Goal: Task Accomplishment & Management: Use online tool/utility

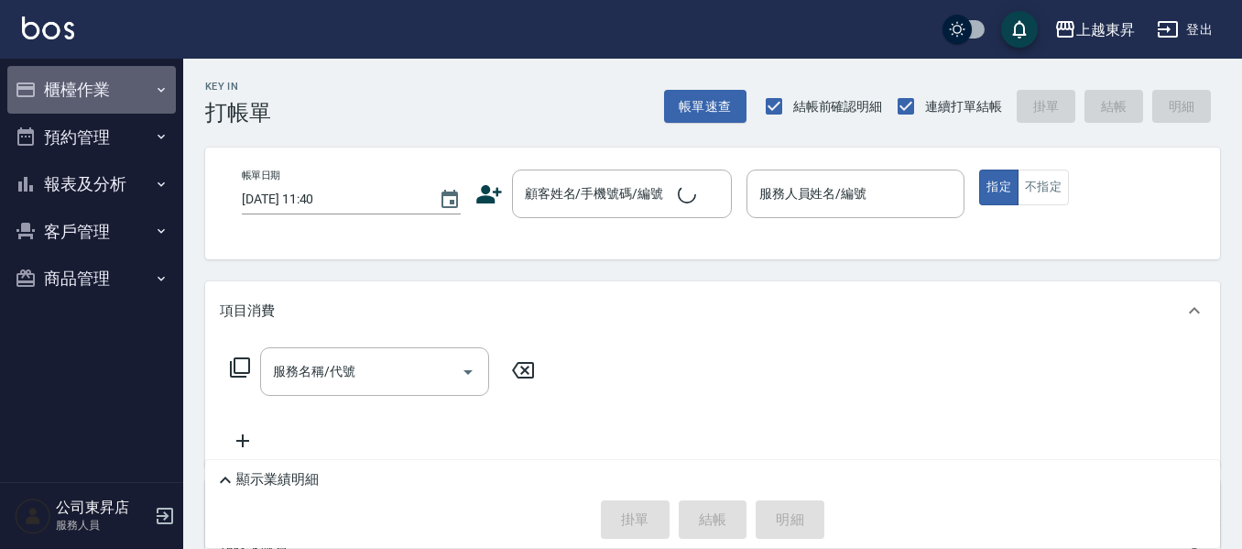
click at [161, 89] on icon "button" at bounding box center [161, 89] width 15 height 15
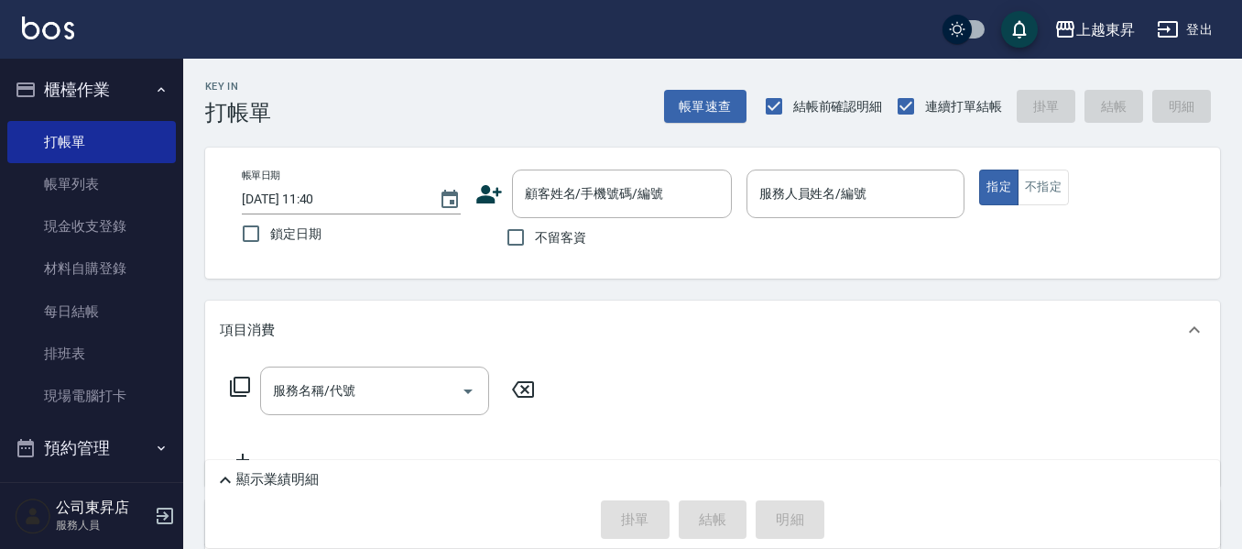
click at [790, 197] on div "服務人員姓名/編號 服務人員姓名/編號" at bounding box center [856, 193] width 219 height 49
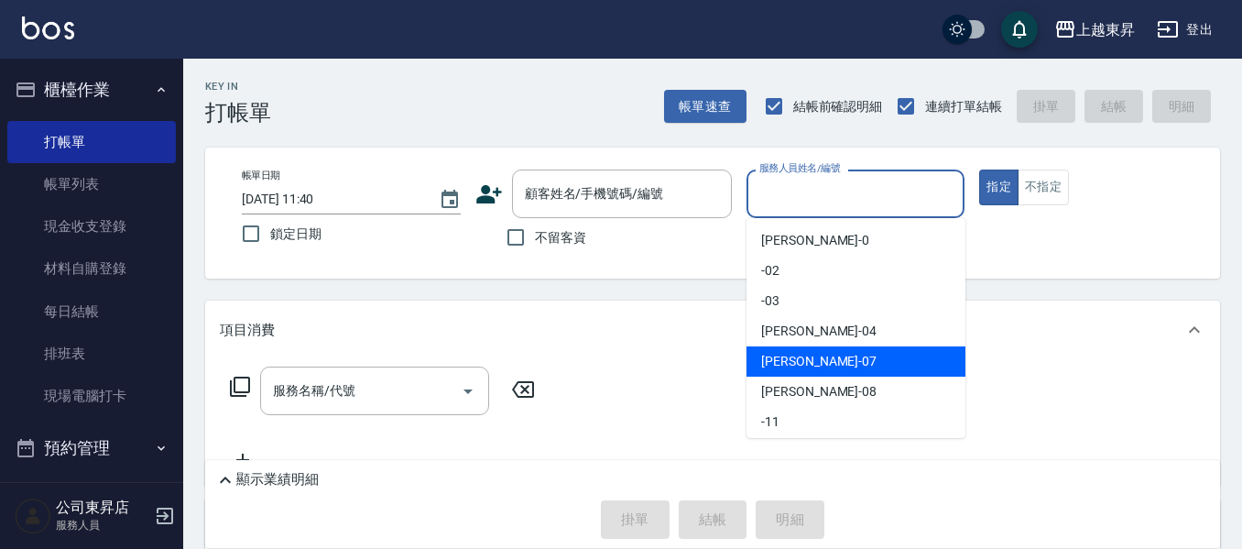
click at [809, 362] on div "[PERSON_NAME] -07" at bounding box center [856, 361] width 219 height 30
type input "[PERSON_NAME]-07"
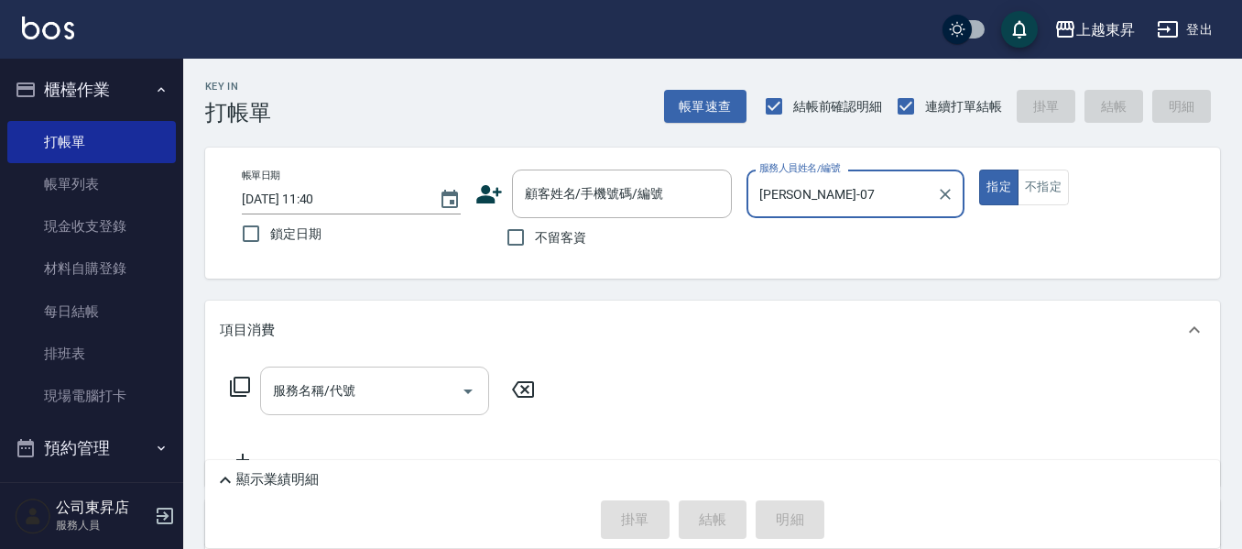
click at [342, 384] on div "服務名稱/代號 服務名稱/代號" at bounding box center [374, 390] width 229 height 49
click at [357, 386] on input "服務名稱/代號" at bounding box center [360, 391] width 185 height 32
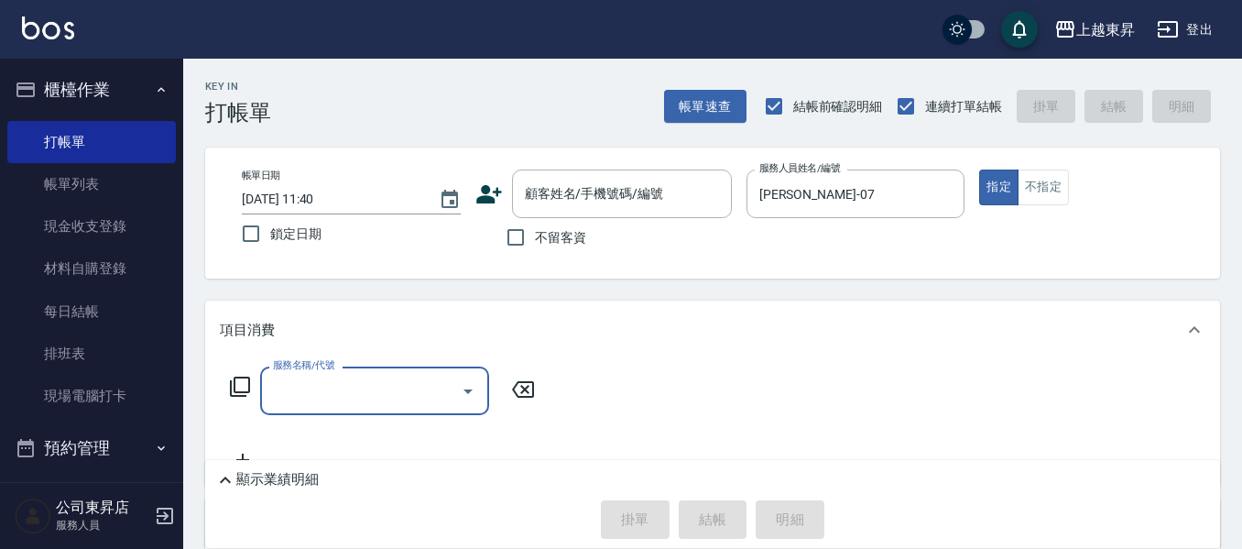
click at [357, 384] on input "服務名稱/代號" at bounding box center [360, 391] width 185 height 32
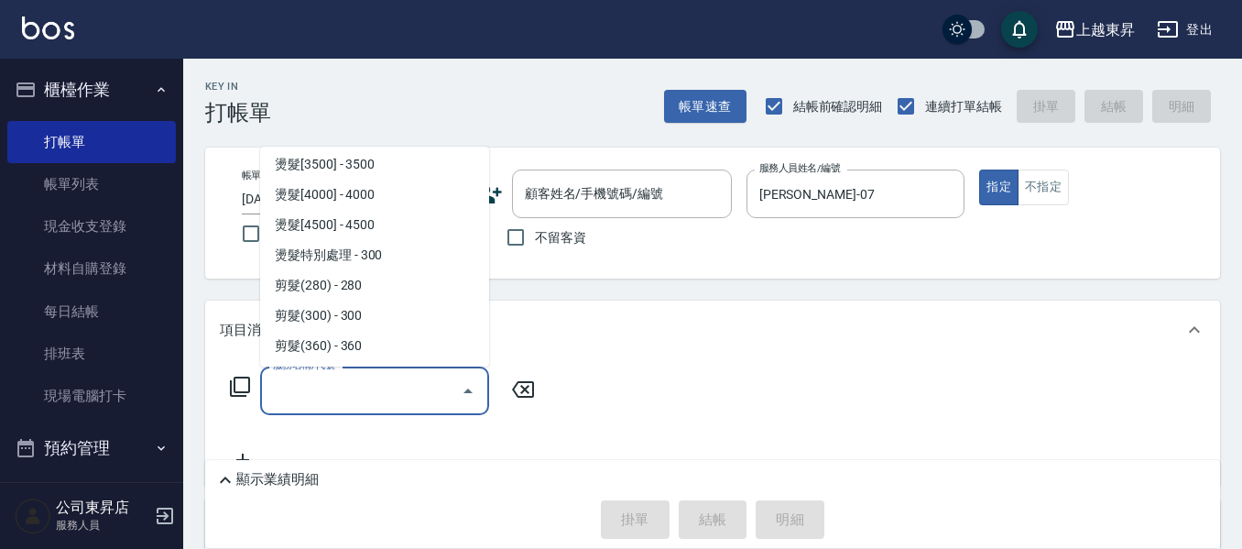
scroll to position [1191, 0]
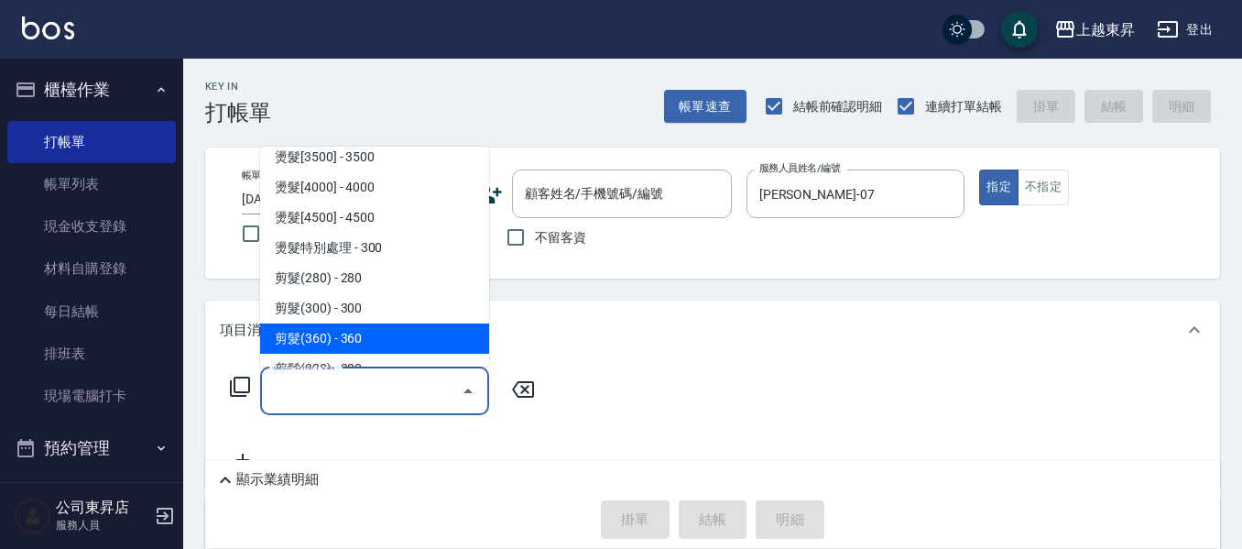
click at [392, 333] on span "剪髮(360) - 360" at bounding box center [374, 338] width 229 height 30
type input "剪髮(360)(403)"
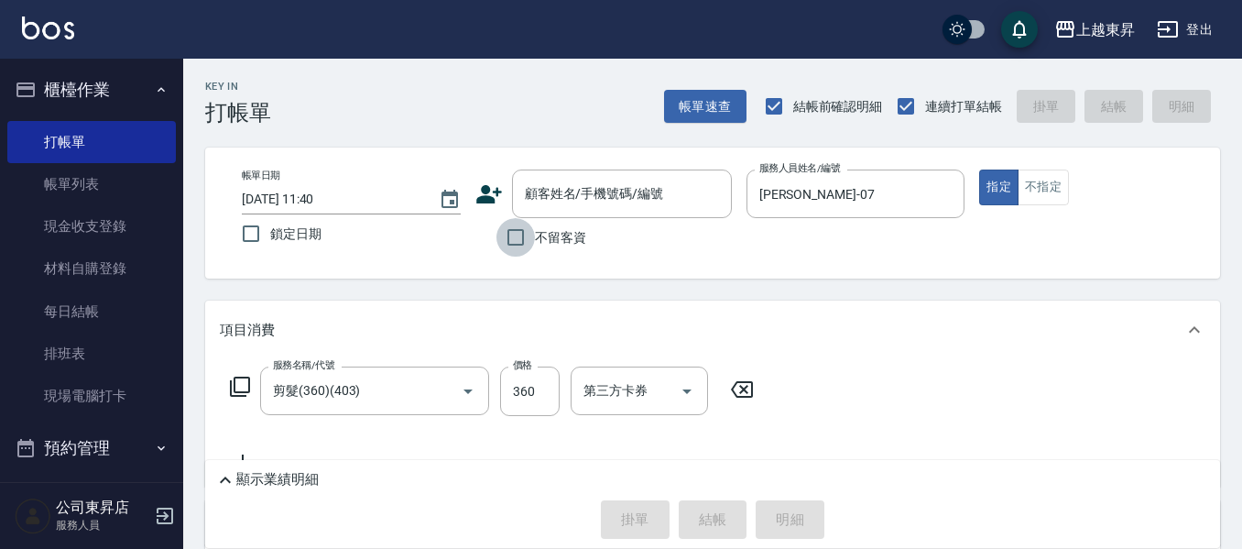
click at [513, 241] on input "不留客資" at bounding box center [516, 237] width 38 height 38
checkbox input "true"
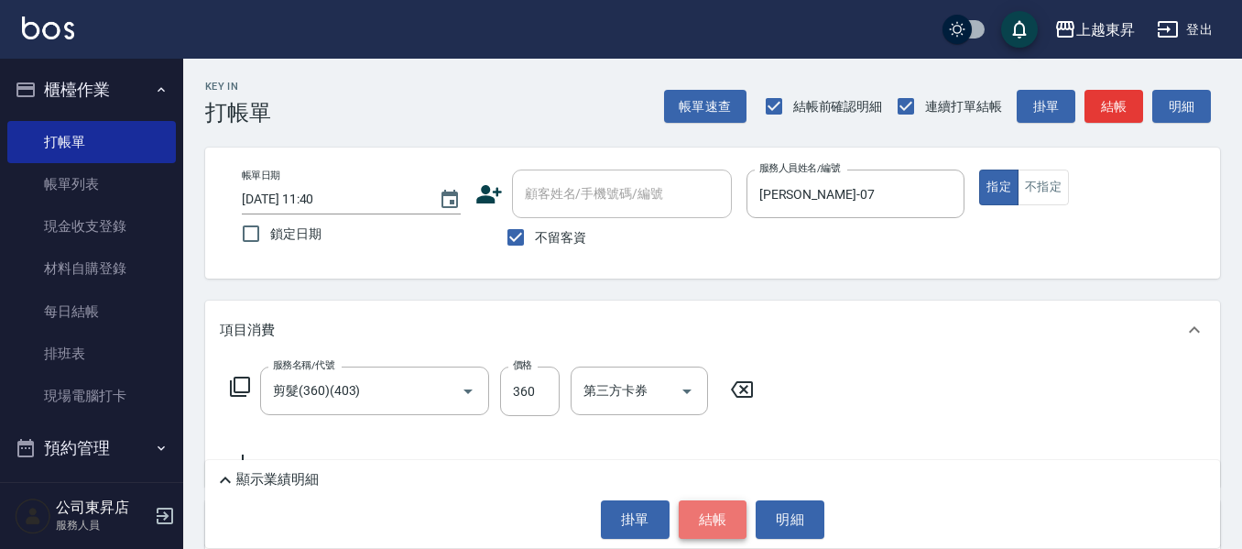
click at [709, 519] on button "結帳" at bounding box center [713, 519] width 69 height 38
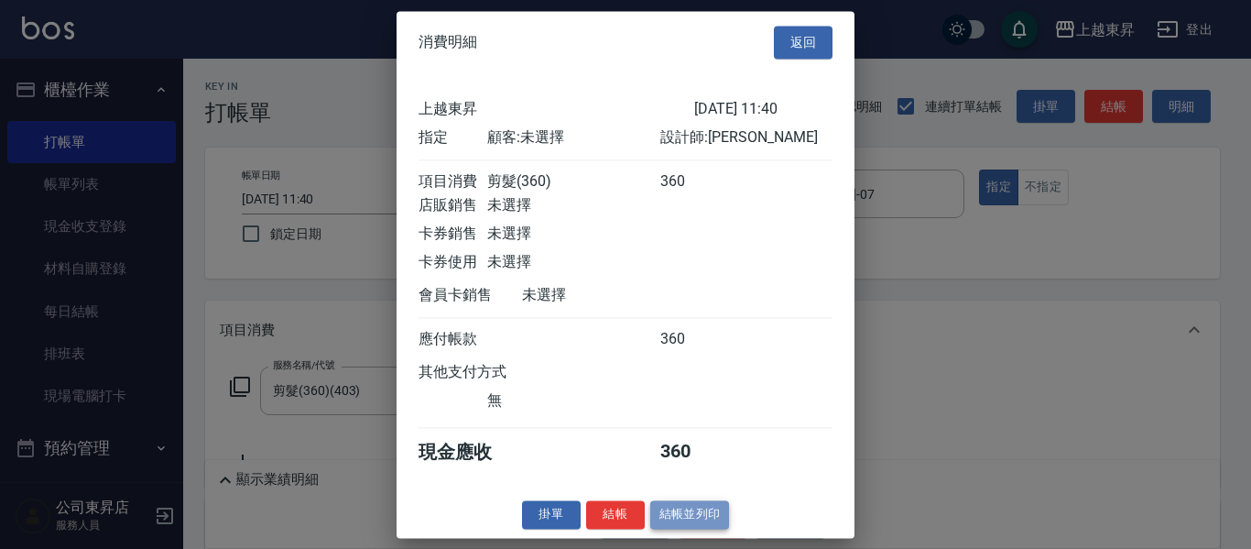
click at [705, 521] on button "結帳並列印" at bounding box center [690, 514] width 80 height 28
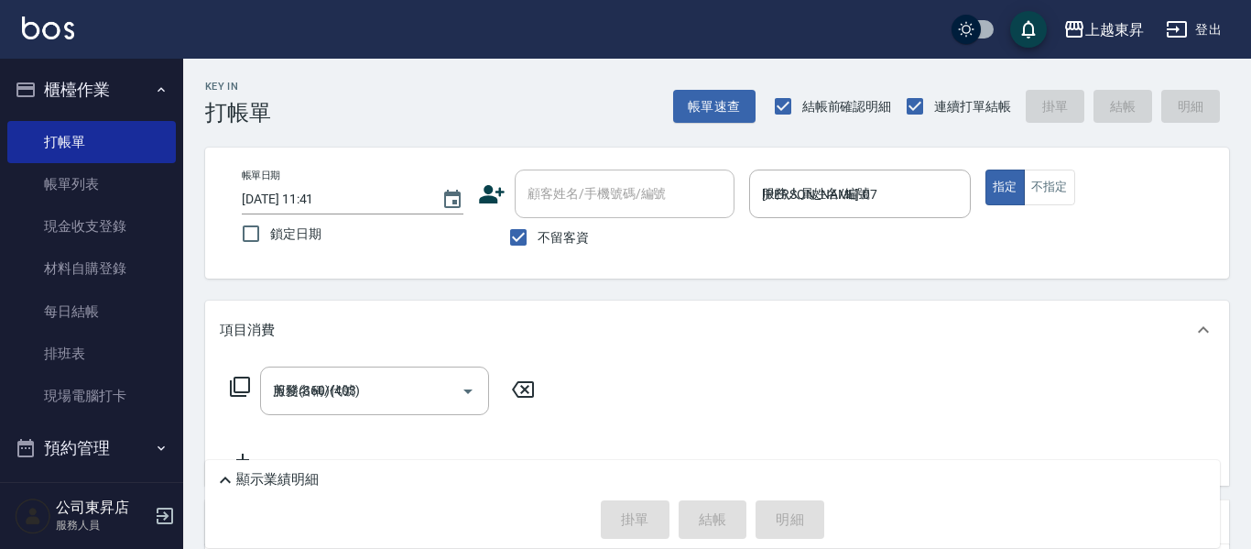
type input "[DATE] 11:41"
